Goal: Task Accomplishment & Management: Manage account settings

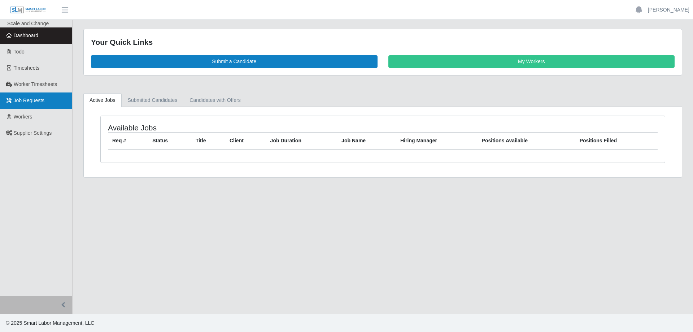
click at [30, 97] on span "Job Requests" at bounding box center [29, 100] width 31 height 6
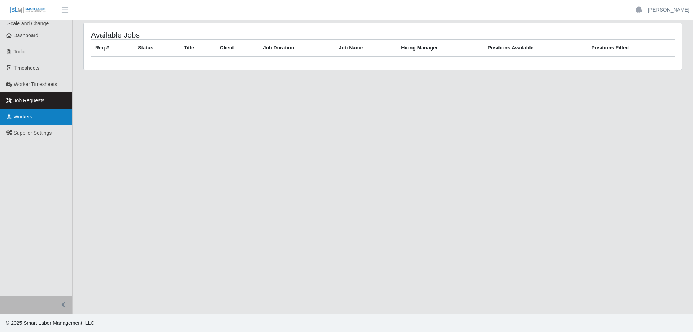
click at [29, 114] on span "Workers" at bounding box center [23, 117] width 19 height 6
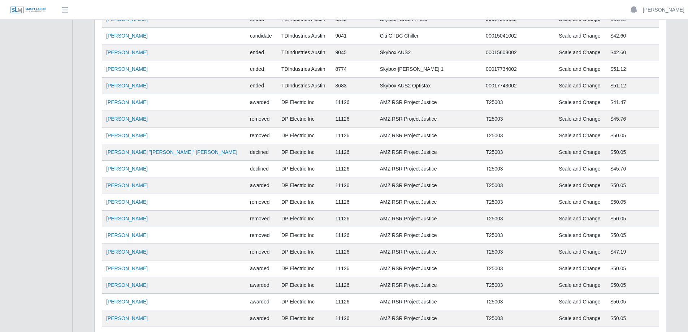
scroll to position [1158, 0]
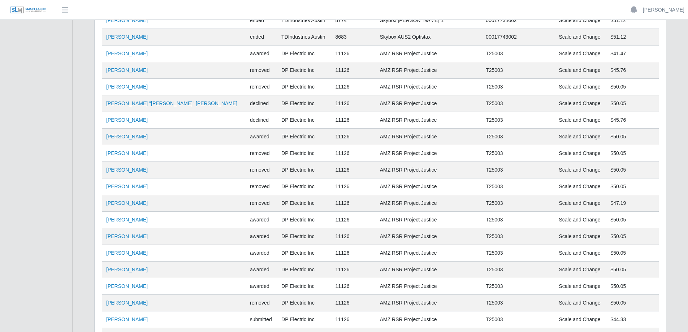
scroll to position [1101, 0]
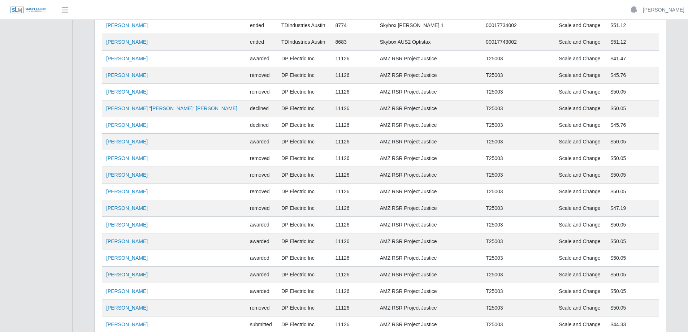
click at [122, 274] on link "[PERSON_NAME]" at bounding box center [127, 275] width 42 height 6
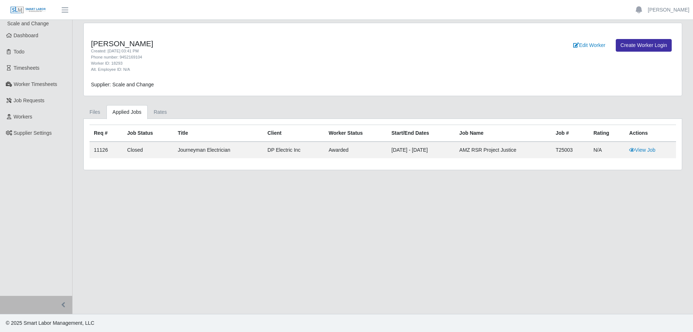
click at [288, 208] on main "Cesar Villa Created: 09/08/2025 03:41 PM Phone number: 9452169104 Worker ID: 18…" at bounding box center [383, 167] width 621 height 294
click at [156, 116] on link "Rates" at bounding box center [161, 112] width 26 height 14
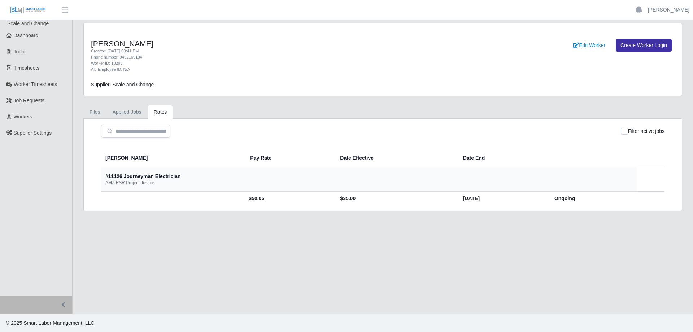
click at [214, 235] on main "Cesar Villa Created: 09/08/2025 03:41 PM Phone number: 9452169104 Worker ID: 18…" at bounding box center [383, 167] width 621 height 294
click at [298, 229] on main "Cesar Villa Created: 09/08/2025 03:41 PM Phone number: 9452169104 Worker ID: 18…" at bounding box center [383, 167] width 621 height 294
click at [419, 119] on div "Filter active jobs Bill Rate Pay Rate Date Effective Date End #11126 Journeyman…" at bounding box center [383, 165] width 598 height 92
click at [412, 41] on h4 "Cesar Villa" at bounding box center [259, 43] width 336 height 9
click at [457, 240] on main "Cesar Villa Created: 09/08/2025 03:41 PM Phone number: 9452169104 Worker ID: 18…" at bounding box center [383, 167] width 621 height 294
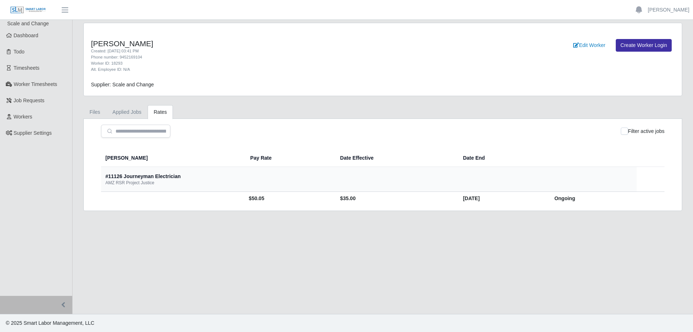
click at [378, 285] on main "Cesar Villa Created: 09/08/2025 03:41 PM Phone number: 9452169104 Worker ID: 18…" at bounding box center [383, 167] width 621 height 294
click at [373, 276] on main "Cesar Villa Created: 09/08/2025 03:41 PM Phone number: 9452169104 Worker ID: 18…" at bounding box center [383, 167] width 621 height 294
